Goal: Book appointment/travel/reservation

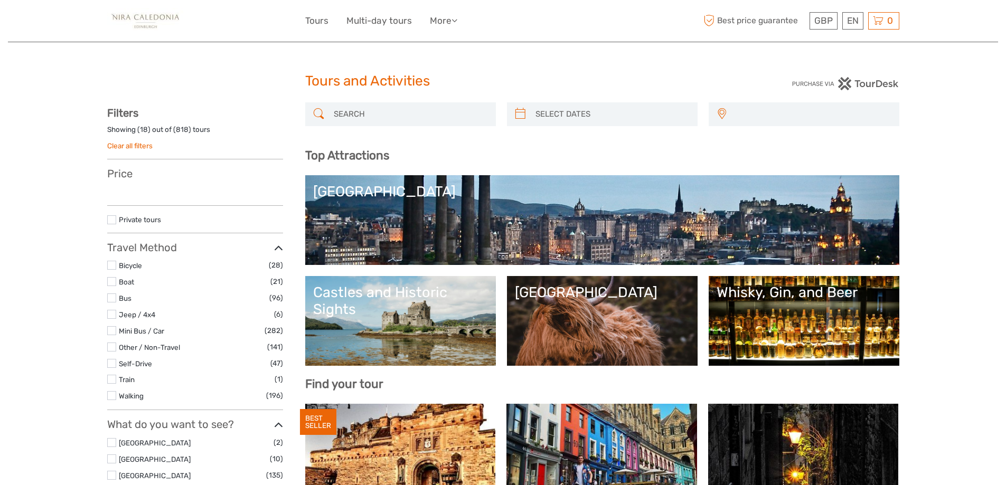
select select
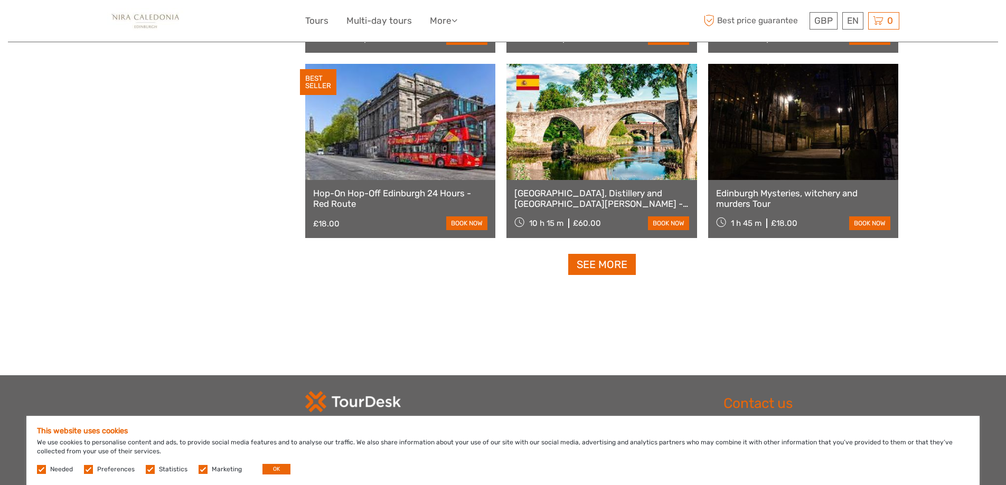
scroll to position [1268, 0]
click at [586, 257] on link "See more" at bounding box center [602, 265] width 68 height 22
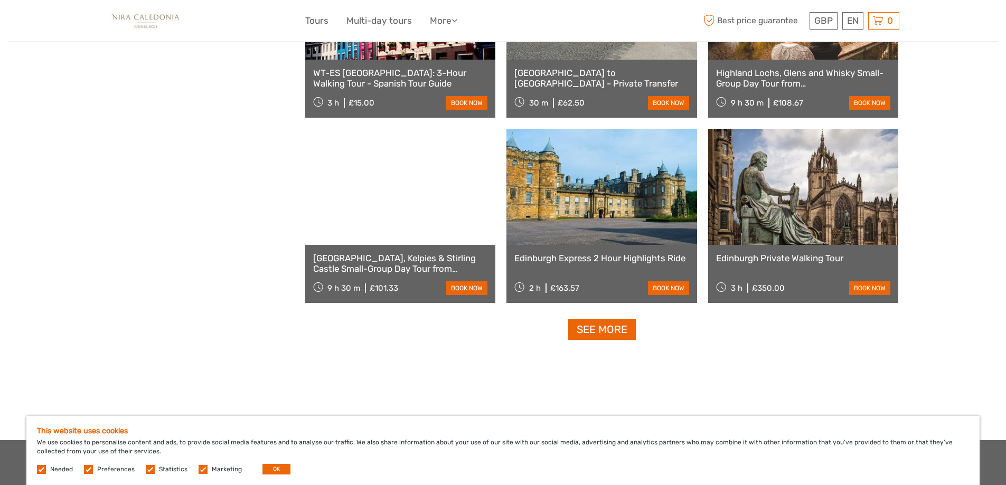
scroll to position [2060, 0]
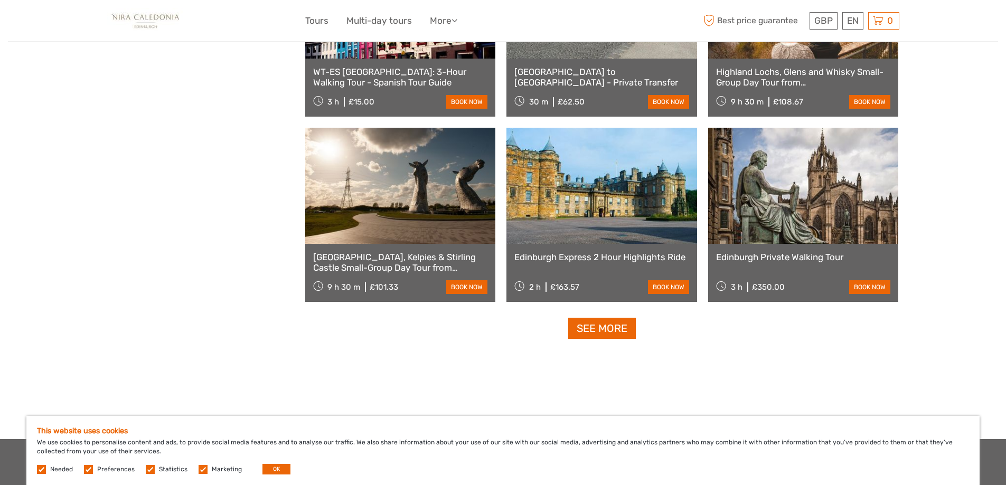
click at [398, 193] on link at bounding box center [400, 186] width 191 height 116
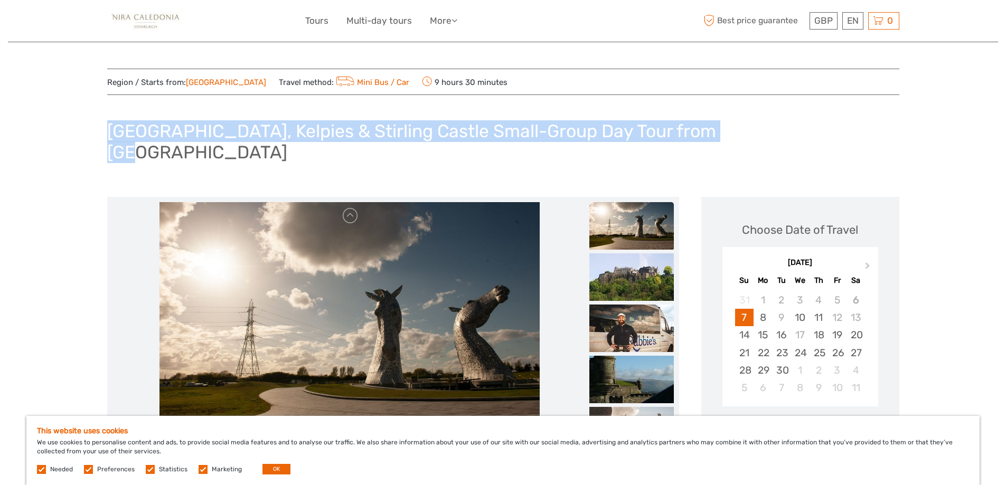
drag, startPoint x: 762, startPoint y: 125, endPoint x: 0, endPoint y: 117, distance: 762.4
copy h1 "[GEOGRAPHIC_DATA], Kelpies & Stirling Castle Small-Group Day Tour from [GEOGRAP…"
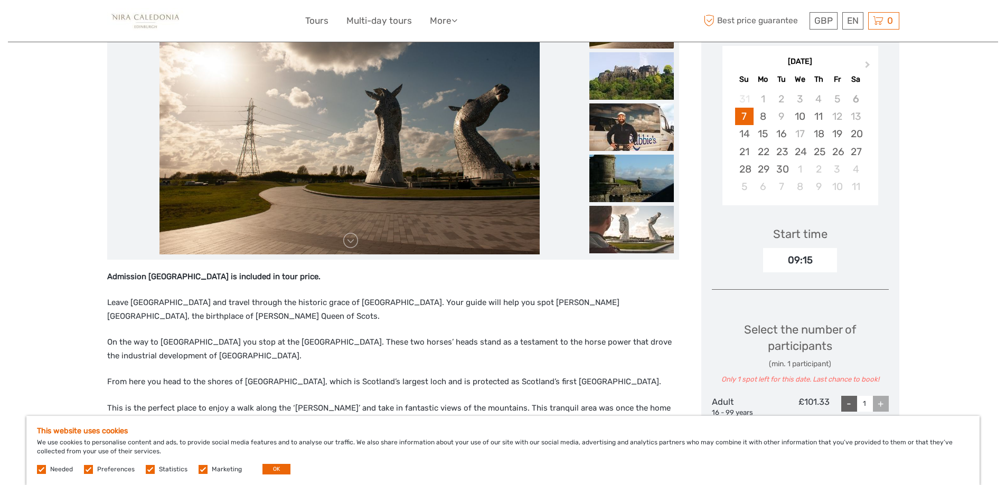
scroll to position [317, 0]
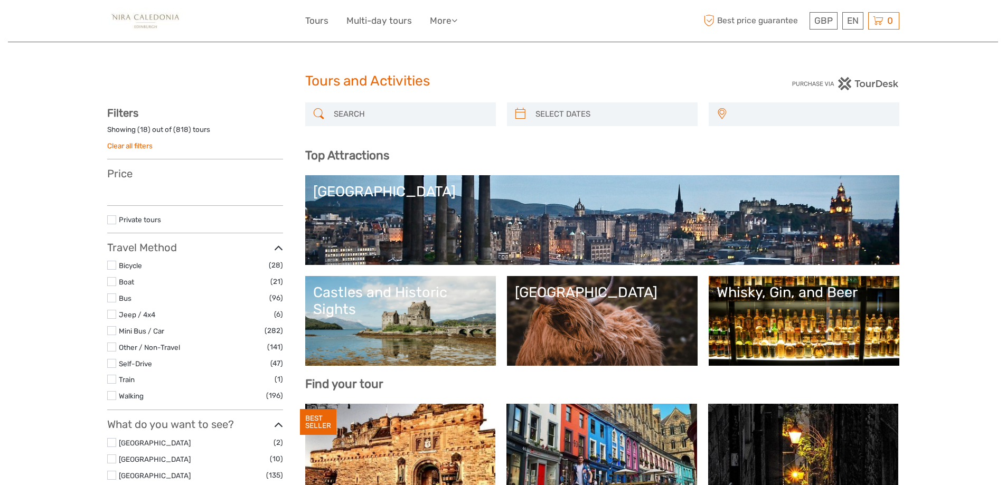
select select
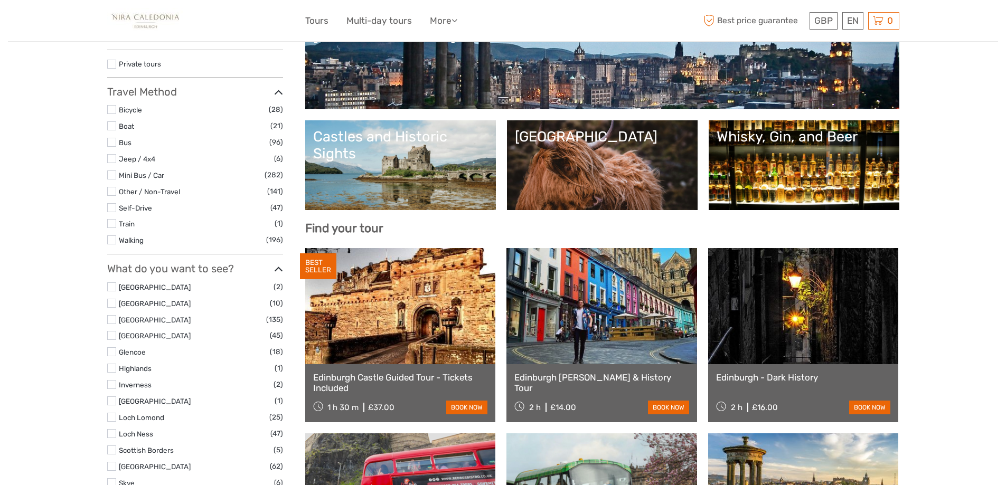
select select
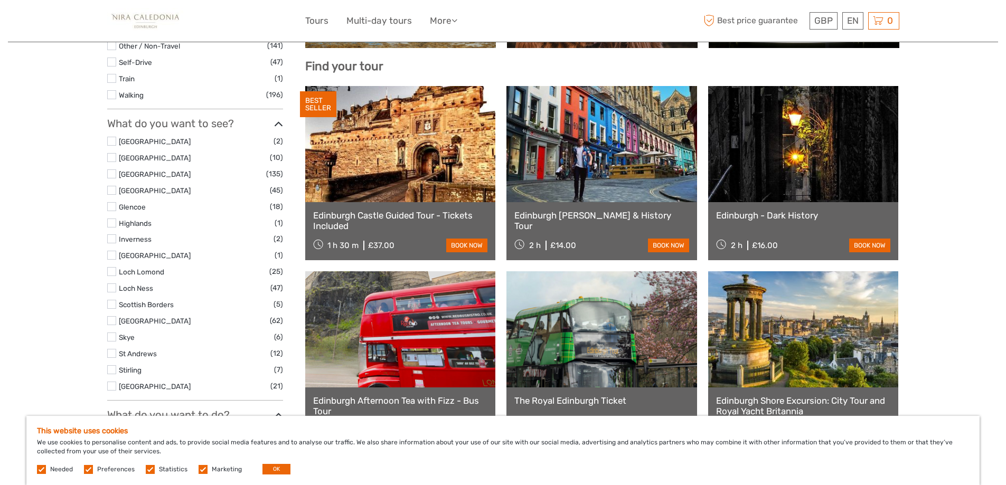
scroll to position [423, 0]
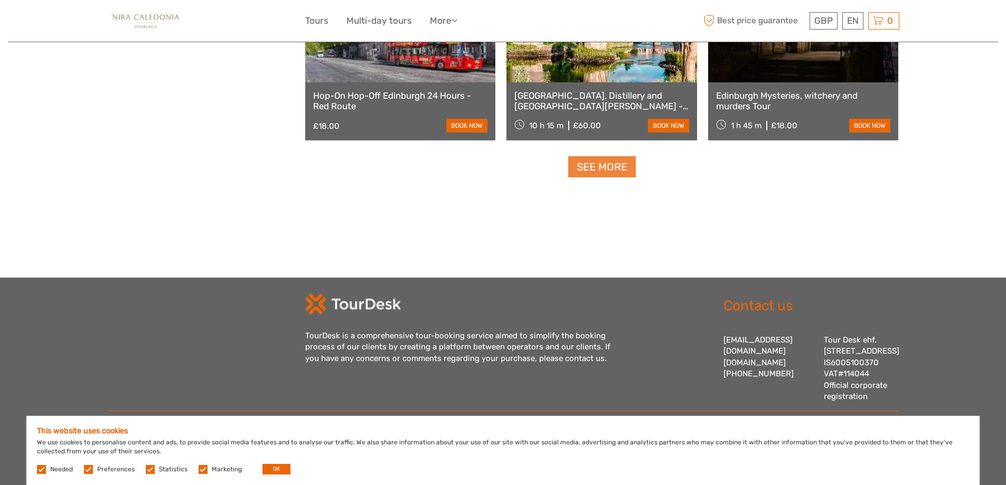
click at [580, 160] on link "See more" at bounding box center [602, 167] width 68 height 22
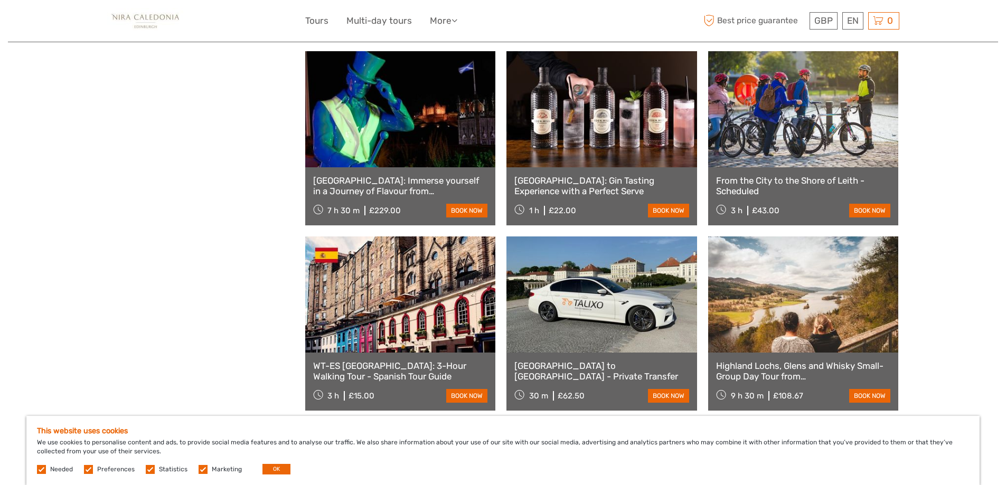
scroll to position [2030, 0]
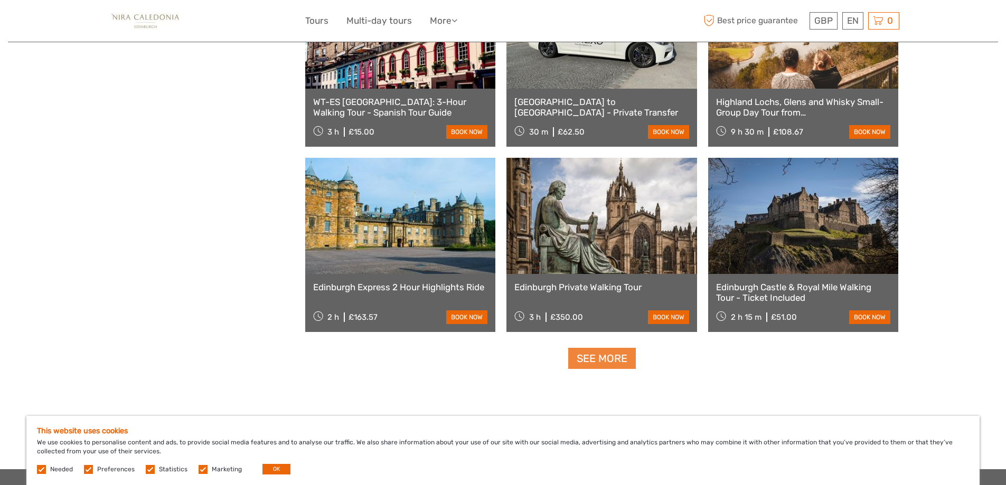
click at [628, 357] on link "See more" at bounding box center [602, 359] width 68 height 22
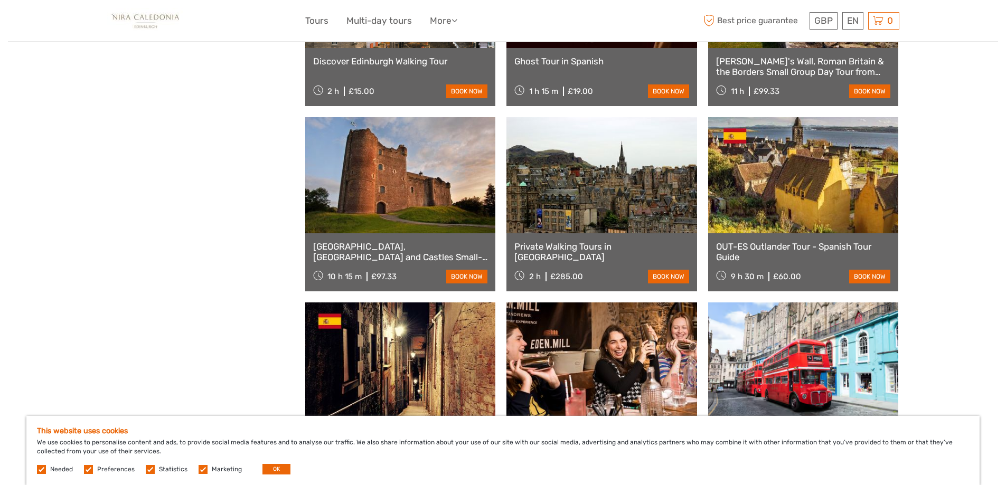
scroll to position [2875, 0]
